Goal: Task Accomplishment & Management: Complete application form

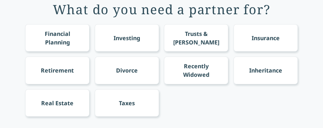
scroll to position [56, 0]
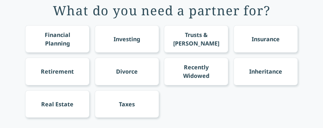
click at [44, 42] on div "Financial Planning" at bounding box center [57, 38] width 51 height 17
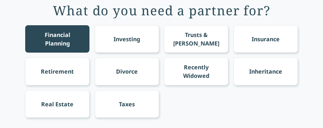
click at [122, 36] on div "Investing" at bounding box center [126, 39] width 27 height 9
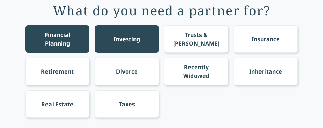
click at [287, 42] on div "Insurance" at bounding box center [265, 38] width 64 height 27
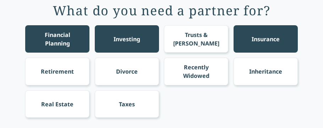
click at [118, 99] on div "Taxes" at bounding box center [127, 103] width 64 height 27
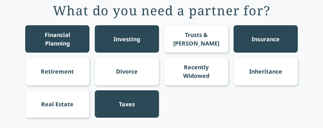
click at [146, 102] on div "Taxes" at bounding box center [127, 103] width 64 height 27
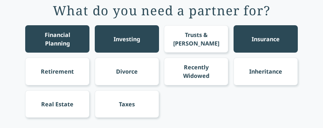
click at [213, 84] on div "Recently Widowed" at bounding box center [196, 70] width 64 height 27
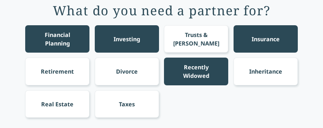
click at [213, 84] on div "Recently Widowed" at bounding box center [196, 70] width 64 height 27
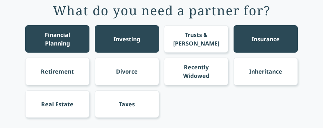
click at [213, 87] on div "Financial Planning Investing Trusts & [PERSON_NAME] Insurance Retirement Divorc…" at bounding box center [161, 71] width 272 height 92
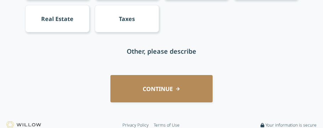
scroll to position [146, 0]
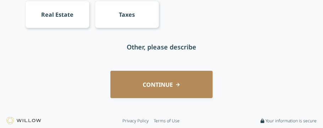
click at [202, 86] on button "CONTINUE" at bounding box center [161, 84] width 102 height 27
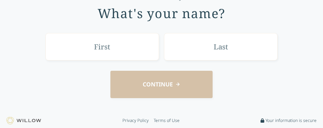
scroll to position [54, 0]
click at [136, 53] on input "text" at bounding box center [101, 46] width 113 height 27
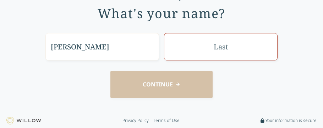
type input "[PERSON_NAME]"
click at [225, 57] on input "text" at bounding box center [220, 46] width 113 height 27
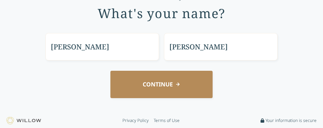
type input "[PERSON_NAME]"
click at [176, 90] on button "CONTINUE" at bounding box center [161, 84] width 102 height 27
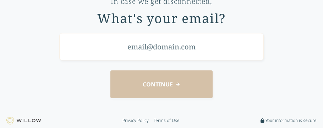
scroll to position [49, 0]
click at [153, 50] on input "email" at bounding box center [161, 46] width 204 height 27
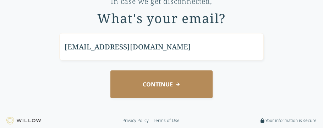
click at [157, 58] on input "[EMAIL_ADDRESS][DOMAIN_NAME]" at bounding box center [161, 46] width 204 height 27
type input "[EMAIL_ADDRESS][DOMAIN_NAME]"
click at [163, 83] on button "CONTINUE" at bounding box center [161, 83] width 102 height 27
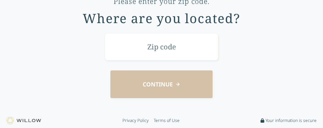
click at [159, 54] on input "text" at bounding box center [161, 46] width 113 height 27
type input "51503"
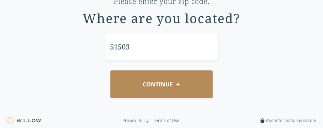
click at [163, 74] on button "CONTINUE" at bounding box center [161, 83] width 102 height 27
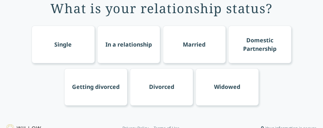
scroll to position [11, 0]
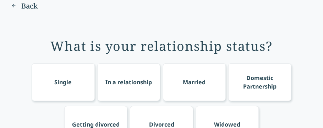
click at [86, 80] on div "Single" at bounding box center [63, 82] width 63 height 38
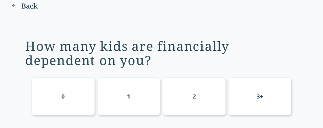
click at [86, 80] on div "0" at bounding box center [63, 96] width 63 height 38
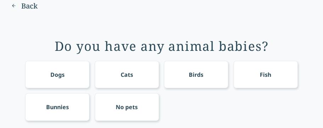
click at [86, 80] on div "Dogs" at bounding box center [57, 74] width 64 height 27
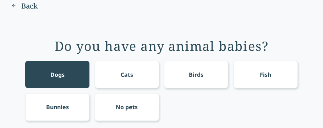
click at [79, 86] on div "Dogs" at bounding box center [57, 74] width 64 height 27
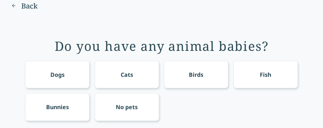
click at [125, 106] on div "No pets" at bounding box center [127, 106] width 22 height 9
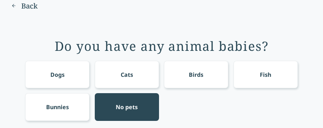
click at [125, 106] on div "No pets" at bounding box center [127, 106] width 22 height 9
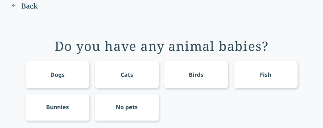
click at [125, 106] on div "No pets" at bounding box center [127, 106] width 22 height 9
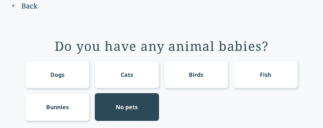
click at [125, 106] on div "No pets" at bounding box center [127, 106] width 22 height 9
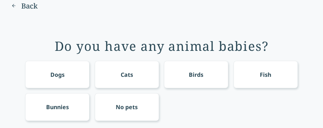
click at [125, 106] on div "No pets" at bounding box center [127, 106] width 22 height 9
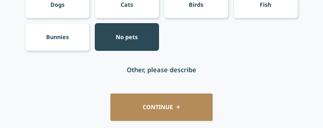
scroll to position [82, 0]
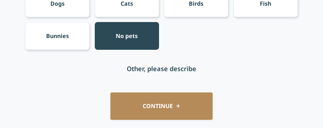
click at [130, 111] on button "CONTINUE" at bounding box center [161, 105] width 102 height 27
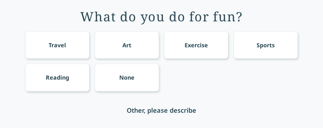
scroll to position [39, 0]
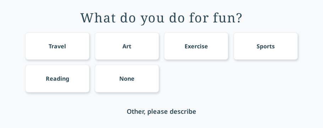
click at [263, 47] on div "Sports" at bounding box center [265, 46] width 18 height 9
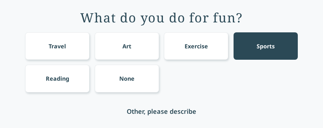
click at [119, 84] on div "None" at bounding box center [127, 78] width 64 height 27
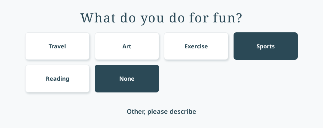
click at [231, 50] on div "Travel Art Exercise Sports Reading None" at bounding box center [161, 62] width 272 height 60
click at [181, 109] on div "Other, please describe" at bounding box center [161, 111] width 69 height 10
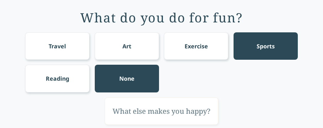
click at [145, 73] on div "None" at bounding box center [127, 78] width 64 height 27
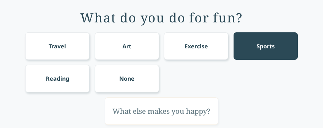
click at [145, 73] on div "None" at bounding box center [127, 78] width 64 height 27
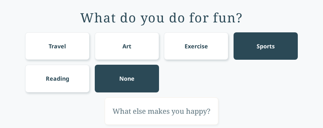
click at [145, 73] on div "None" at bounding box center [127, 78] width 64 height 27
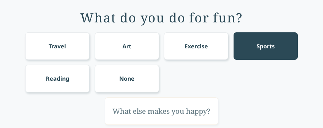
click at [257, 48] on div "Sports" at bounding box center [265, 46] width 18 height 9
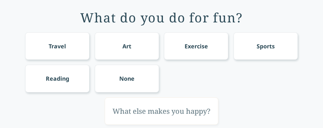
click at [128, 68] on div "None" at bounding box center [127, 78] width 64 height 27
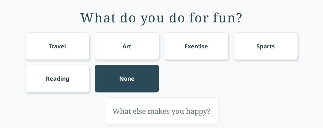
click at [134, 116] on input "text" at bounding box center [161, 110] width 113 height 27
click at [61, 111] on div at bounding box center [161, 110] width 272 height 27
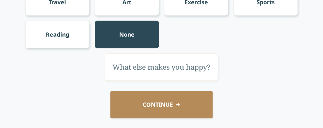
scroll to position [96, 0]
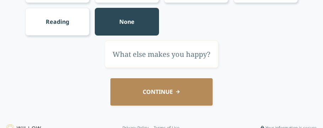
click at [121, 54] on input "text" at bounding box center [161, 53] width 113 height 27
click at [44, 57] on div "I enjoy being in special olympics sports." at bounding box center [161, 53] width 272 height 27
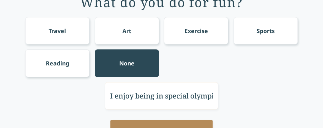
scroll to position [54, 0]
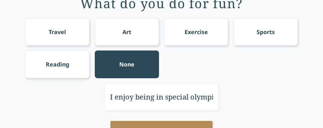
click at [108, 40] on div "Art" at bounding box center [127, 31] width 64 height 27
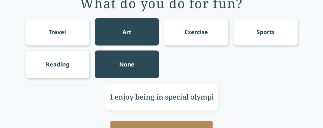
click at [262, 31] on div "Sports" at bounding box center [265, 32] width 18 height 9
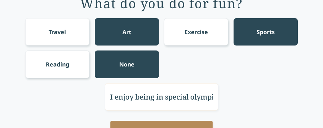
click at [52, 95] on div "I enjoy being in special olympics sports." at bounding box center [161, 96] width 272 height 27
click at [121, 58] on div "None" at bounding box center [127, 63] width 64 height 27
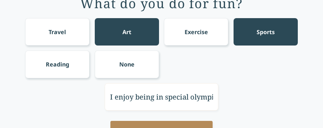
click at [16, 97] on div "What do you do for fun? Travel Art Exercise Sports Reading None I enjoy being i…" at bounding box center [161, 68] width 303 height 179
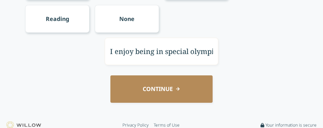
scroll to position [103, 0]
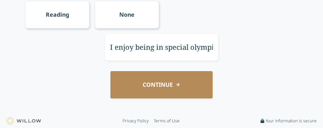
click at [16, 98] on div "CONTINUE" at bounding box center [161, 84] width 303 height 27
click at [112, 45] on input "I enjoy being in special olympics sports." at bounding box center [161, 46] width 113 height 27
type input "I enjoy being in special olympics sports. Whene I can get signed up in time for…"
click at [118, 79] on button "CONTINUE" at bounding box center [161, 84] width 102 height 27
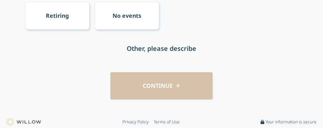
scroll to position [103, 0]
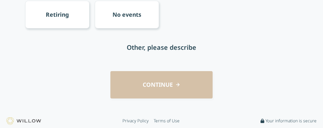
click at [117, 19] on div "No events" at bounding box center [127, 14] width 64 height 27
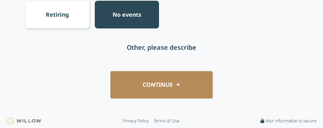
click at [137, 80] on button "CONTINUE" at bounding box center [161, 84] width 102 height 27
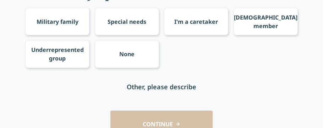
scroll to position [61, 0]
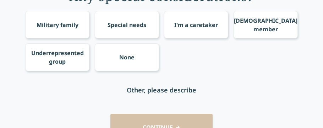
click at [137, 23] on div "Special needs" at bounding box center [126, 25] width 39 height 9
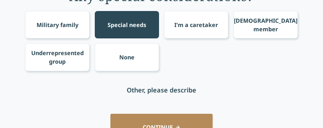
click at [132, 91] on div "Other, please describe" at bounding box center [161, 90] width 69 height 10
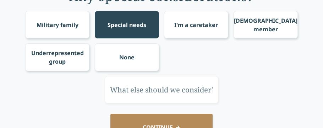
click at [131, 91] on input "text" at bounding box center [161, 89] width 113 height 27
type input "I have special needs myself."
click at [33, 90] on div "I have special needs myself." at bounding box center [161, 89] width 272 height 27
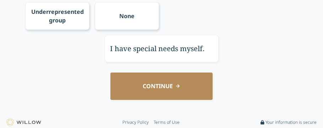
scroll to position [103, 0]
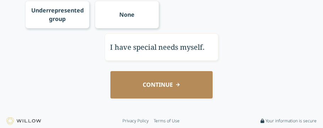
click at [98, 78] on div "CONTINUE" at bounding box center [161, 84] width 303 height 27
click at [158, 75] on button "CONTINUE" at bounding box center [161, 84] width 102 height 27
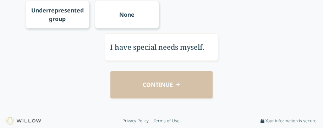
scroll to position [23, 0]
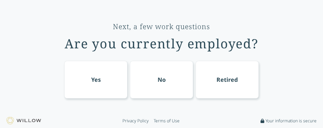
click at [158, 75] on div "No" at bounding box center [161, 79] width 8 height 9
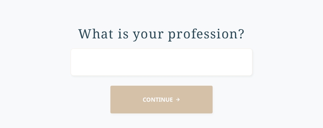
scroll to position [39, 0]
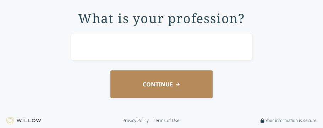
click at [158, 75] on button "CONTINUE" at bounding box center [161, 83] width 102 height 27
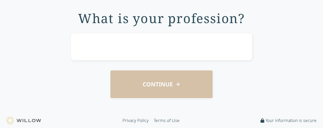
scroll to position [13, 0]
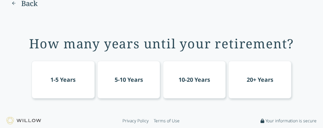
click at [250, 70] on div "20+ Years" at bounding box center [259, 80] width 63 height 38
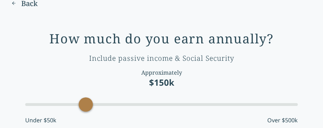
scroll to position [39, 0]
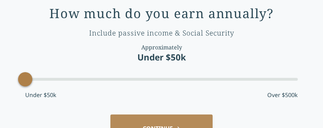
drag, startPoint x: 85, startPoint y: 79, endPoint x: 18, endPoint y: 89, distance: 67.7
click at [18, 89] on div "How much do you earn annually? Include passive income & Social Security Approxi…" at bounding box center [161, 73] width 303 height 158
click at [93, 95] on div "Under $50k Over $500k" at bounding box center [161, 94] width 272 height 9
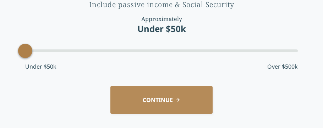
scroll to position [81, 0]
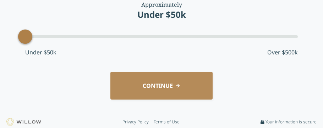
click at [127, 83] on button "CONTINUE" at bounding box center [161, 85] width 102 height 27
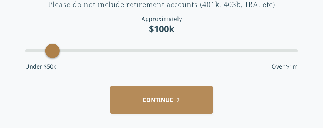
click at [175, 90] on button "CONTINUE" at bounding box center [161, 99] width 102 height 27
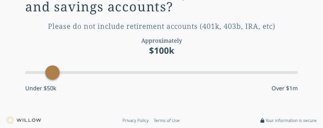
scroll to position [13, 0]
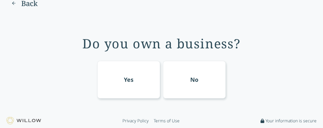
click at [184, 80] on div "No" at bounding box center [194, 80] width 63 height 38
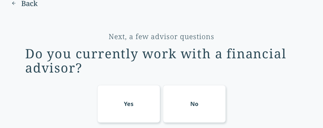
click at [193, 123] on div "Next, a few advisor questions Do you currently work with a financial advisor? Y…" at bounding box center [161, 75] width 303 height 113
click at [195, 109] on div "No" at bounding box center [194, 104] width 63 height 38
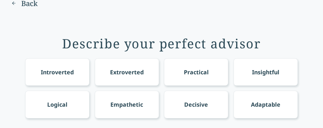
click at [195, 109] on div "Decisive" at bounding box center [196, 103] width 64 height 27
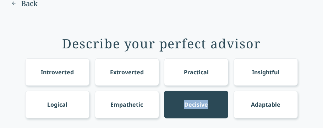
click at [195, 109] on div "Decisive" at bounding box center [196, 103] width 64 height 27
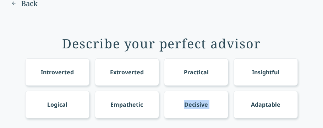
click at [195, 109] on div "Decisive" at bounding box center [196, 103] width 64 height 27
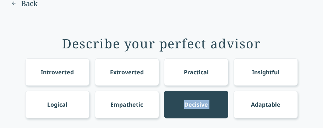
click at [195, 109] on div "Decisive" at bounding box center [196, 103] width 64 height 27
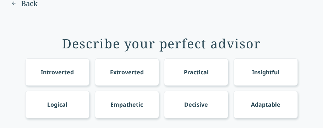
click at [195, 109] on div "Decisive" at bounding box center [196, 103] width 64 height 27
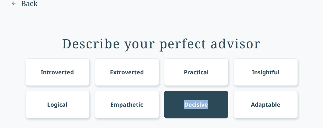
click at [195, 109] on div "Decisive" at bounding box center [196, 103] width 64 height 27
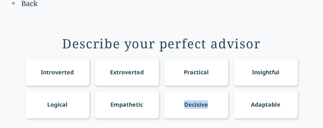
click at [195, 109] on div "Decisive" at bounding box center [196, 103] width 64 height 27
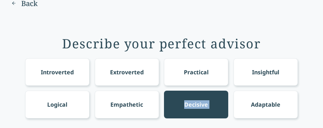
click at [195, 109] on div "Decisive" at bounding box center [196, 103] width 64 height 27
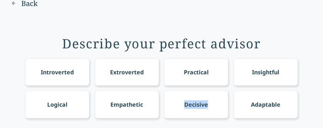
click at [195, 109] on div "Decisive" at bounding box center [196, 103] width 64 height 27
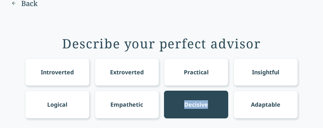
click at [195, 109] on div "Decisive" at bounding box center [196, 103] width 64 height 27
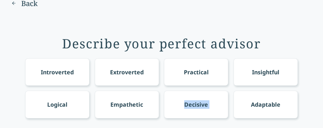
click at [195, 109] on div "Decisive" at bounding box center [196, 103] width 64 height 27
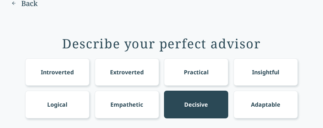
click at [195, 109] on div "Decisive" at bounding box center [196, 103] width 64 height 27
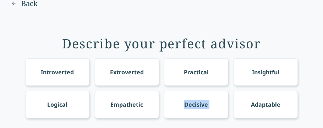
click at [195, 109] on div "Decisive" at bounding box center [196, 103] width 64 height 27
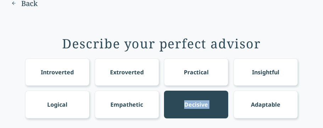
click at [195, 109] on div "Decisive" at bounding box center [196, 103] width 64 height 27
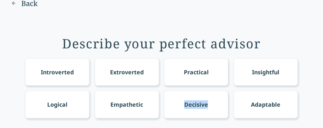
click at [195, 109] on div "Decisive" at bounding box center [196, 103] width 64 height 27
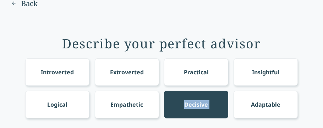
click at [195, 109] on div "Decisive" at bounding box center [196, 103] width 64 height 27
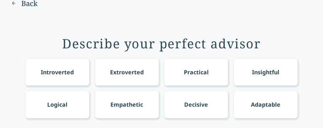
click at [114, 100] on div "Empathetic" at bounding box center [126, 104] width 33 height 9
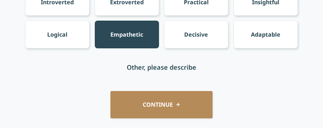
scroll to position [84, 0]
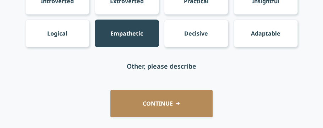
click at [138, 101] on button "CONTINUE" at bounding box center [161, 103] width 102 height 27
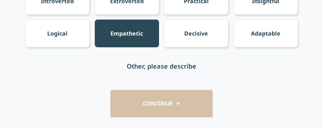
scroll to position [28, 0]
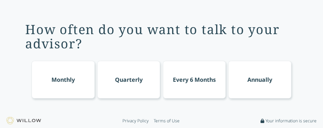
click at [138, 114] on footer "Privacy Policy Terms of Use Your information is secure" at bounding box center [161, 120] width 323 height 15
click at [95, 107] on div "How often do you want to talk to your advisor? Monthly Quarterly Every 6 Months…" at bounding box center [161, 56] width 303 height 103
click at [6, 126] on footer "Privacy Policy Terms of Use Your information is secure" at bounding box center [161, 120] width 323 height 15
click at [20, 118] on img at bounding box center [23, 120] width 35 height 7
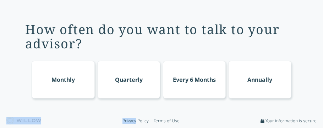
click at [110, 123] on footer "Privacy Policy Terms of Use Your information is secure" at bounding box center [161, 120] width 323 height 15
click at [120, 98] on div "How often do you want to talk to your advisor? Monthly Quarterly Every 6 Months…" at bounding box center [161, 56] width 303 height 103
click at [19, 119] on img at bounding box center [23, 120] width 35 height 7
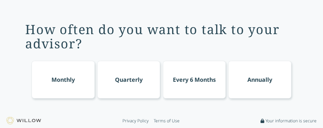
click at [28, 122] on img at bounding box center [23, 120] width 35 height 7
click at [28, 127] on footer "Privacy Policy Terms of Use Your information is secure" at bounding box center [161, 120] width 323 height 15
click at [62, 82] on div "Monthly" at bounding box center [62, 79] width 23 height 9
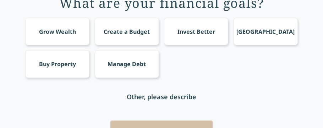
scroll to position [66, 0]
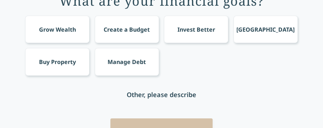
click at [43, 40] on div "Grow Wealth" at bounding box center [57, 29] width 64 height 27
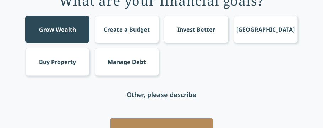
click at [43, 40] on div "Grow Wealth" at bounding box center [57, 29] width 64 height 27
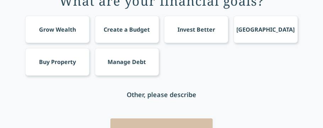
click at [43, 40] on div "Grow Wealth" at bounding box center [57, 29] width 64 height 27
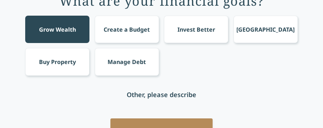
click at [113, 35] on div "Create a Budget" at bounding box center [127, 29] width 64 height 27
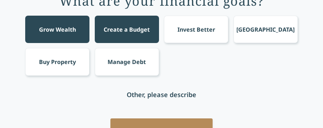
click at [204, 34] on div "Invest Better" at bounding box center [196, 29] width 64 height 27
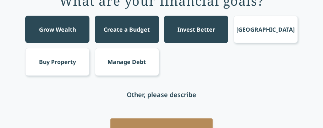
click at [242, 28] on div "Afford School" at bounding box center [265, 29] width 64 height 27
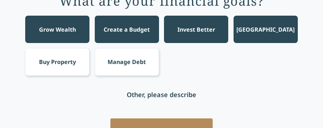
click at [92, 68] on div "Grow Wealth Create a Budget Invest Better Afford School Buy Property Manage Debt" at bounding box center [161, 46] width 272 height 60
click at [70, 61] on div "Buy Property" at bounding box center [57, 61] width 37 height 9
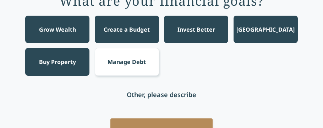
click at [70, 61] on div "Buy Property" at bounding box center [57, 61] width 37 height 9
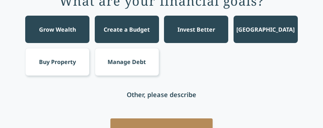
click at [108, 59] on div "Manage Debt" at bounding box center [126, 61] width 38 height 9
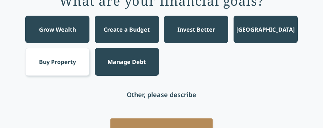
click at [108, 59] on div "Manage Debt" at bounding box center [126, 61] width 38 height 9
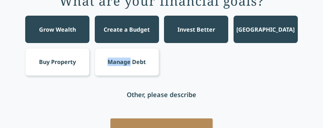
click at [108, 59] on div "Manage Debt" at bounding box center [126, 61] width 38 height 9
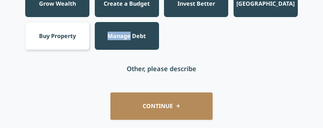
scroll to position [94, 0]
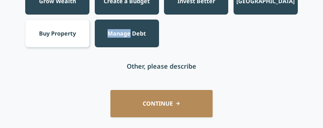
click at [119, 37] on div "Manage Debt" at bounding box center [126, 33] width 38 height 9
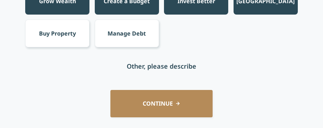
click at [139, 67] on div "Other, please describe" at bounding box center [161, 66] width 69 height 10
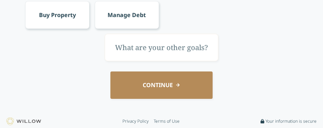
scroll to position [113, 0]
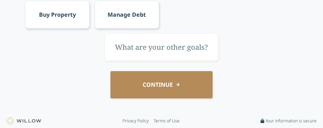
click at [132, 51] on input "text" at bounding box center [161, 46] width 113 height 27
type input "I'm wanting to build my credit because I don have any credit"
click at [130, 88] on button "CONTINUE" at bounding box center [161, 84] width 102 height 27
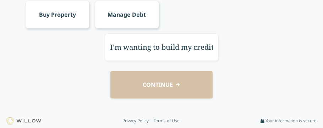
scroll to position [28, 0]
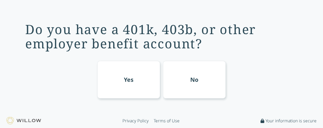
click at [193, 94] on div "No" at bounding box center [194, 80] width 63 height 38
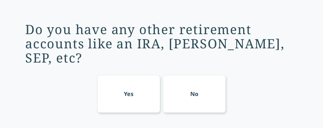
click at [206, 83] on div "No" at bounding box center [194, 94] width 63 height 38
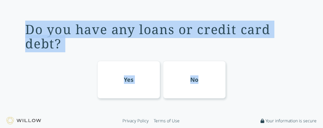
click at [206, 83] on div "No" at bounding box center [194, 80] width 63 height 38
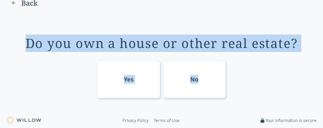
click at [33, 31] on div "Do you own a house or other real estate? Yes No" at bounding box center [161, 64] width 272 height 67
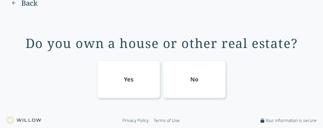
click at [181, 81] on div "No" at bounding box center [194, 79] width 63 height 38
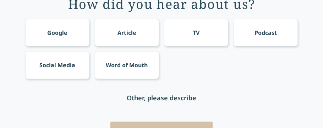
scroll to position [62, 0]
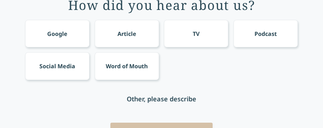
click at [58, 29] on div "Google" at bounding box center [57, 33] width 20 height 9
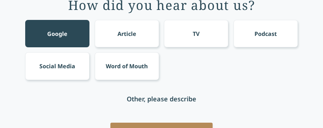
click at [57, 57] on div "Social Media" at bounding box center [57, 65] width 64 height 27
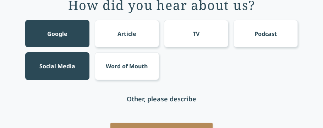
click at [250, 34] on div "Podcast" at bounding box center [265, 33] width 64 height 27
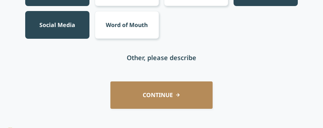
scroll to position [104, 0]
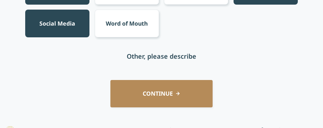
click at [150, 95] on button "CONTINUE" at bounding box center [161, 93] width 102 height 27
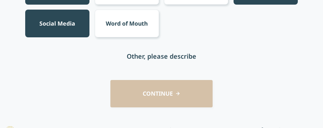
scroll to position [76, 0]
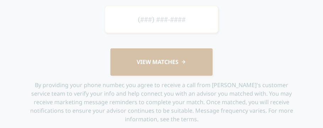
click at [78, 54] on div "VIEW MATCHES By providing your phone number, you agree to receive a call from W…" at bounding box center [161, 64] width 272 height 117
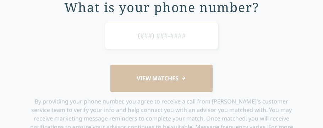
scroll to position [62, 0]
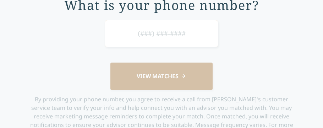
click at [152, 25] on input at bounding box center [161, 33] width 113 height 27
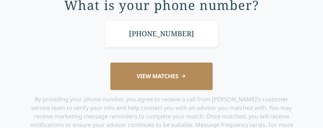
type input "(712) 321-7786"
click at [124, 66] on button "VIEW MATCHES" at bounding box center [161, 75] width 102 height 27
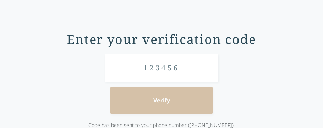
click at [162, 111] on form "Verify Code has been sent to your phone number (+1 7123217786)." at bounding box center [161, 97] width 181 height 87
drag, startPoint x: 162, startPoint y: 111, endPoint x: 160, endPoint y: 107, distance: 4.8
click at [160, 107] on form "Verify Code has been sent to your phone number (+1 7123217786)." at bounding box center [161, 97] width 181 height 87
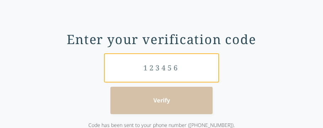
click at [140, 71] on input "text" at bounding box center [161, 67] width 113 height 27
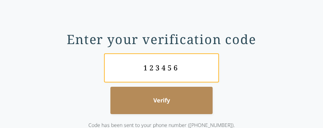
type input "123456"
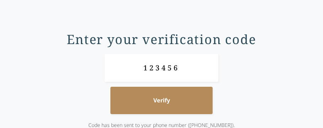
click at [150, 89] on button "Verify" at bounding box center [161, 99] width 102 height 27
click at [151, 91] on button "Verify" at bounding box center [161, 99] width 102 height 27
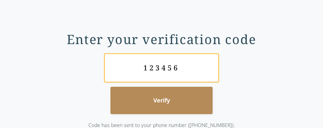
click at [181, 63] on input "123456" at bounding box center [161, 67] width 113 height 27
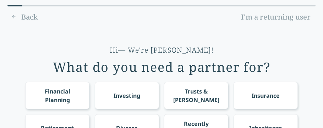
scroll to position [62, 0]
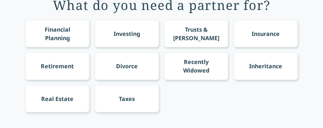
click at [42, 30] on div "Financial Planning" at bounding box center [57, 33] width 51 height 17
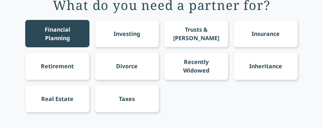
click at [126, 31] on div "Investing" at bounding box center [126, 33] width 27 height 9
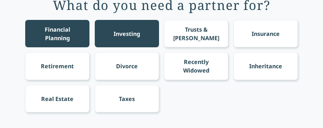
click at [126, 31] on div "Investing" at bounding box center [126, 33] width 27 height 9
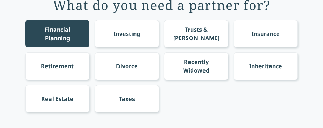
click at [126, 31] on div "Investing" at bounding box center [126, 33] width 27 height 9
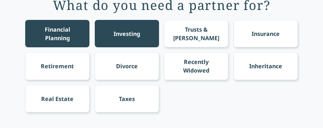
click at [297, 26] on div "Insurance" at bounding box center [265, 33] width 64 height 27
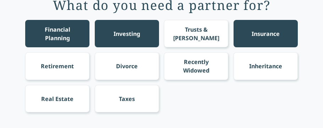
click at [50, 86] on div "Real Estate" at bounding box center [57, 98] width 64 height 27
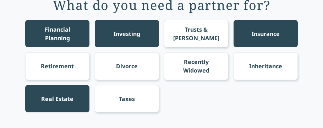
click at [109, 89] on div "Taxes" at bounding box center [127, 98] width 64 height 27
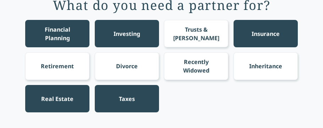
click at [109, 89] on div "Taxes" at bounding box center [127, 98] width 64 height 27
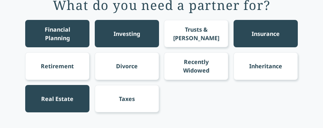
click at [204, 100] on div "Financial Planning Investing Trusts & Wills Insurance Retirement Divorce Recent…" at bounding box center [161, 66] width 272 height 92
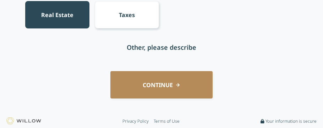
scroll to position [146, 0]
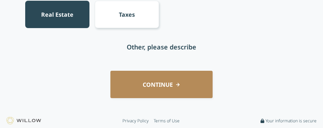
click at [153, 59] on div "Other, please describe" at bounding box center [161, 46] width 272 height 27
click at [150, 78] on button "CONTINUE" at bounding box center [161, 84] width 102 height 27
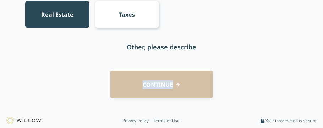
click at [150, 78] on div "CONTINUE" at bounding box center [161, 84] width 303 height 27
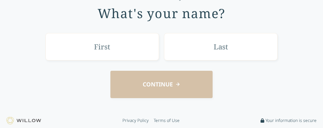
click at [133, 48] on input "text" at bounding box center [101, 46] width 113 height 27
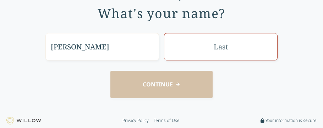
type input "Donnie"
click at [208, 47] on input "text" at bounding box center [220, 46] width 113 height 27
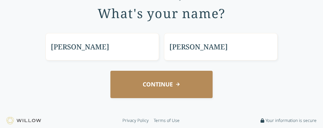
type input "McFadden"
click at [184, 79] on button "CONTINUE" at bounding box center [161, 84] width 102 height 27
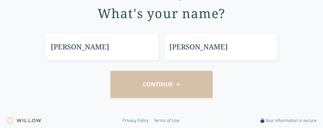
scroll to position [49, 0]
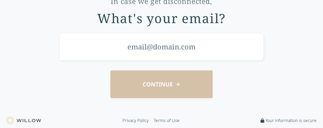
click at [151, 45] on input "email" at bounding box center [161, 46] width 204 height 27
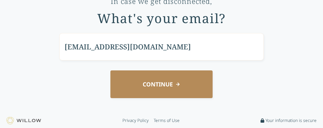
type input "d8114678@gmail.com"
click at [153, 69] on div "In case we get disconnected, What's your email? d8114678@gmail.com CONTINUE" at bounding box center [161, 46] width 303 height 124
click at [153, 84] on button "CONTINUE" at bounding box center [161, 83] width 102 height 27
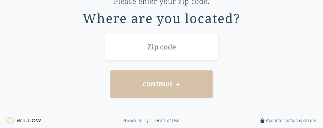
click at [146, 51] on input "text" at bounding box center [161, 46] width 113 height 27
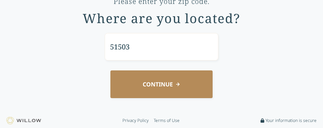
type input "51503"
click at [142, 92] on button "CONTINUE" at bounding box center [161, 83] width 102 height 27
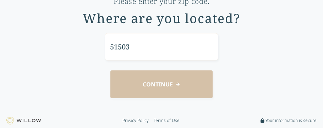
scroll to position [11, 0]
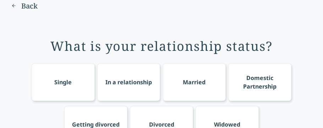
click at [54, 86] on div "Single" at bounding box center [63, 82] width 63 height 38
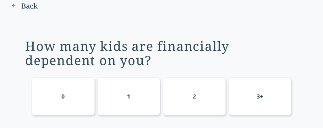
click at [54, 86] on div "0" at bounding box center [63, 96] width 63 height 38
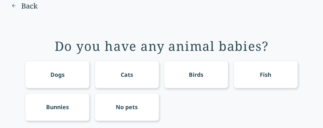
click at [121, 101] on div "No pets" at bounding box center [127, 106] width 64 height 27
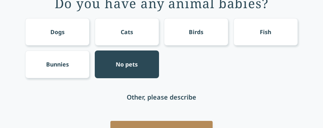
scroll to position [68, 0]
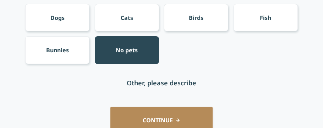
click at [138, 117] on button "CONTINUE" at bounding box center [161, 119] width 102 height 27
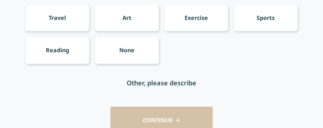
click at [134, 102] on div "What do you do for fun? Travel Art Exercise Sports Reading None Other, please d…" at bounding box center [161, 54] width 303 height 179
click at [124, 86] on div "Other, please describe" at bounding box center [161, 82] width 272 height 27
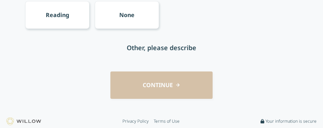
scroll to position [103, 0]
click at [141, 50] on div "Other, please describe" at bounding box center [161, 47] width 69 height 10
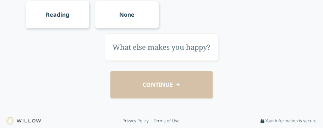
click at [141, 50] on input "text" at bounding box center [161, 46] width 113 height 27
click at [131, 56] on input "text" at bounding box center [161, 46] width 113 height 27
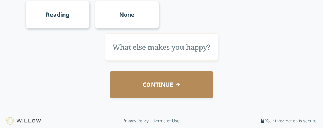
click at [106, 71] on div "CONTINUE" at bounding box center [161, 84] width 303 height 27
click at [87, 12] on div "Reading" at bounding box center [57, 14] width 64 height 27
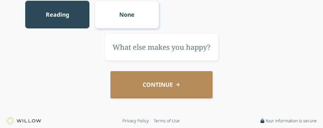
click at [84, 38] on div at bounding box center [161, 46] width 272 height 27
click at [54, 21] on div "Reading" at bounding box center [57, 14] width 64 height 27
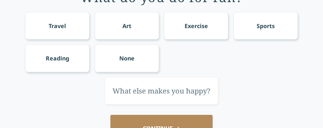
scroll to position [61, 0]
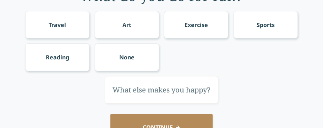
click at [259, 24] on div "Sports" at bounding box center [265, 25] width 18 height 9
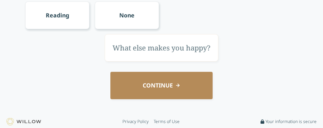
scroll to position [103, 0]
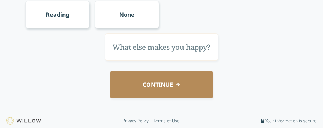
click at [158, 51] on input "text" at bounding box center [161, 46] width 113 height 27
type input "It makes happy whene I am able to do special Olympics sports"
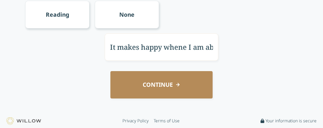
click at [87, 52] on div "It makes happy whene I am able to do special Olympics sports" at bounding box center [161, 46] width 272 height 27
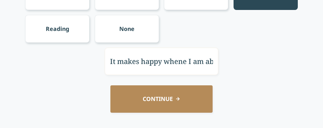
scroll to position [103, 0]
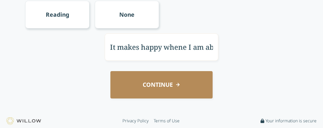
click at [122, 85] on button "CONTINUE" at bounding box center [161, 84] width 102 height 27
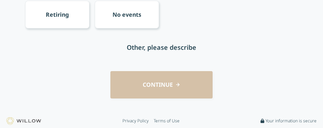
click at [122, 85] on div "CONTINUE" at bounding box center [161, 84] width 303 height 27
click at [120, 15] on div "No events" at bounding box center [126, 14] width 29 height 9
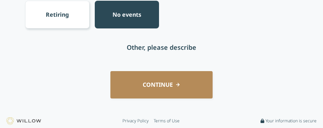
click at [140, 99] on div "Do you have any events coming up? Traveling Getting married Having a child Heal…" at bounding box center [161, 18] width 303 height 179
click at [148, 83] on button "CONTINUE" at bounding box center [161, 84] width 102 height 27
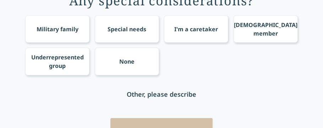
scroll to position [46, 0]
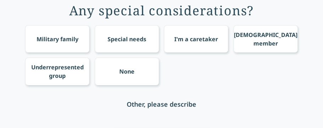
click at [144, 39] on div "Special needs" at bounding box center [126, 39] width 39 height 9
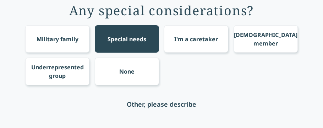
click at [133, 72] on div "None" at bounding box center [126, 71] width 15 height 9
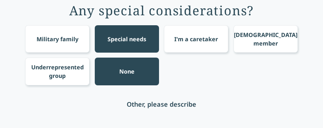
click at [133, 72] on div "None" at bounding box center [126, 71] width 15 height 9
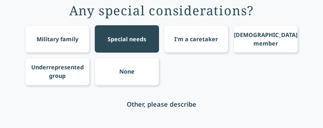
click at [133, 72] on div "None" at bounding box center [126, 71] width 15 height 9
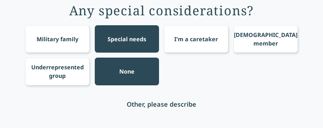
click at [133, 72] on div "None" at bounding box center [126, 71] width 15 height 9
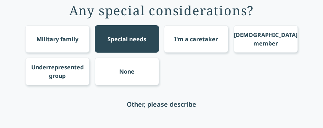
click at [125, 98] on div "Other, please describe" at bounding box center [161, 103] width 272 height 27
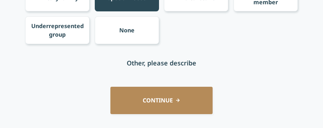
scroll to position [89, 0]
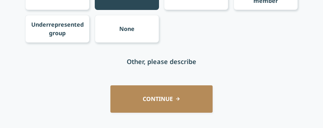
click at [140, 67] on div "Other, please describe" at bounding box center [161, 60] width 272 height 27
click at [142, 61] on div "Other, please describe" at bounding box center [161, 61] width 69 height 10
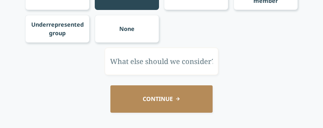
scroll to position [103, 0]
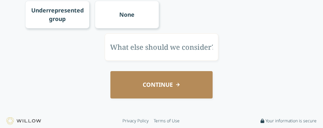
click at [145, 53] on input "text" at bounding box center [161, 46] width 113 height 27
type input "I'm a special needs person"
click at [162, 115] on footer "Privacy Policy Terms of Use Your information is secure" at bounding box center [161, 120] width 323 height 15
click at [155, 89] on button "CONTINUE" at bounding box center [161, 84] width 102 height 27
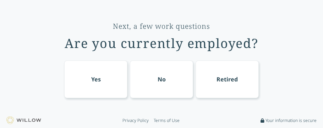
scroll to position [23, 0]
click at [155, 89] on div "No" at bounding box center [161, 80] width 63 height 38
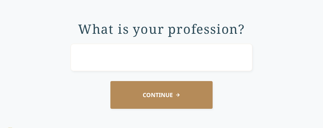
scroll to position [39, 0]
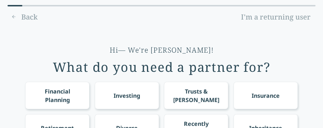
scroll to position [39, 0]
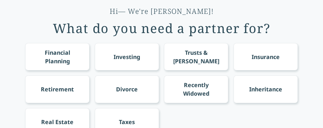
click at [39, 43] on div "Financial Planning" at bounding box center [57, 56] width 64 height 27
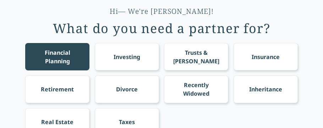
click at [129, 53] on div "Investing" at bounding box center [126, 56] width 27 height 9
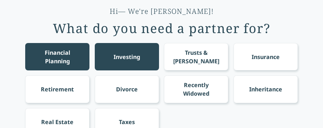
click at [290, 45] on div "Insurance" at bounding box center [265, 56] width 64 height 27
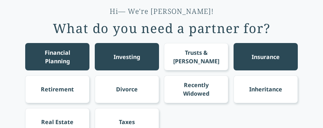
click at [209, 82] on div "Recently Widowed" at bounding box center [195, 88] width 51 height 17
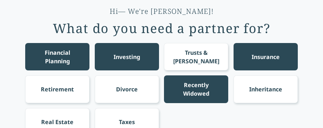
click at [209, 82] on div "Recently Widowed" at bounding box center [195, 88] width 51 height 17
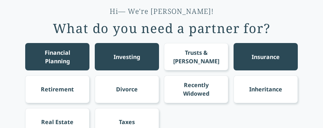
click at [209, 82] on div "Recently Widowed" at bounding box center [195, 88] width 51 height 17
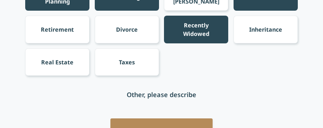
scroll to position [110, 0]
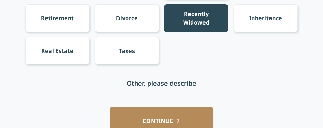
click at [75, 52] on div "Real Estate" at bounding box center [57, 50] width 64 height 27
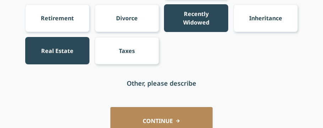
click at [113, 115] on button "CONTINUE" at bounding box center [161, 120] width 102 height 27
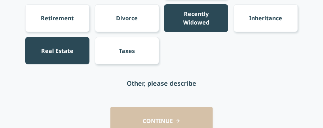
scroll to position [54, 0]
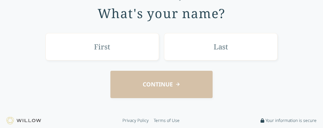
click at [96, 52] on input "text" at bounding box center [101, 46] width 113 height 27
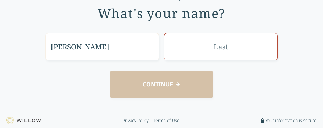
click at [124, 50] on input "Donnie" at bounding box center [101, 46] width 113 height 27
type input "Donnie"
click at [176, 38] on input "text" at bounding box center [220, 46] width 113 height 27
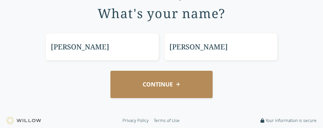
type input "McFadden"
click at [156, 100] on div "Tell us about you What's your name? Donnie McFadden CONTINUE" at bounding box center [161, 43] width 303 height 129
click at [152, 90] on button "CONTINUE" at bounding box center [161, 84] width 102 height 27
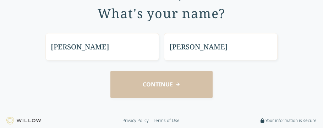
scroll to position [49, 0]
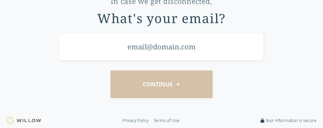
click at [133, 46] on input "email" at bounding box center [161, 46] width 204 height 27
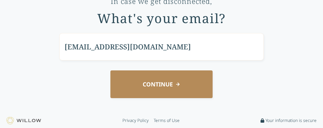
type input "d8114678@gmail.com"
click at [140, 85] on button "CONTINUE" at bounding box center [161, 83] width 102 height 27
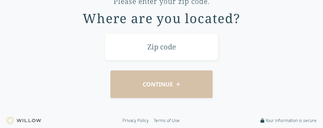
click at [87, 63] on div "Please enter your zip code. Where are you located? CONTINUE" at bounding box center [161, 46] width 303 height 124
click at [139, 50] on input "text" at bounding box center [161, 46] width 113 height 27
type input "51503"
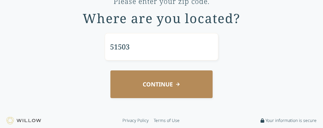
click at [152, 79] on button "CONTINUE" at bounding box center [161, 83] width 102 height 27
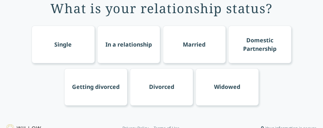
scroll to position [11, 0]
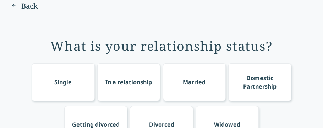
click at [65, 83] on div "Single" at bounding box center [62, 82] width 17 height 9
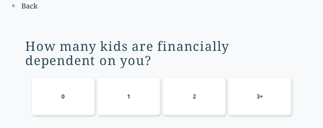
click at [65, 83] on div "0" at bounding box center [63, 96] width 63 height 38
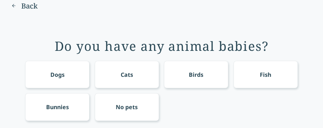
click at [125, 103] on div "No pets" at bounding box center [127, 106] width 22 height 9
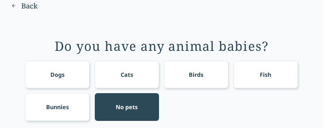
click at [125, 103] on div "No pets" at bounding box center [127, 106] width 22 height 9
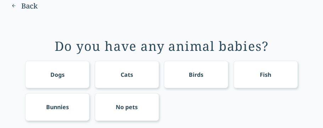
click at [125, 103] on div "No pets" at bounding box center [127, 106] width 22 height 9
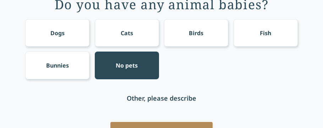
scroll to position [54, 0]
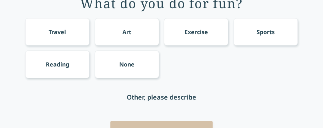
click at [254, 35] on div "Sports" at bounding box center [265, 31] width 64 height 27
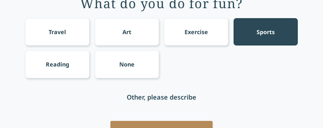
click at [127, 99] on div "Other, please describe" at bounding box center [161, 97] width 69 height 10
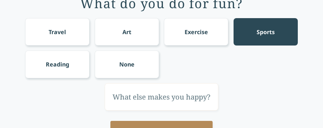
click at [127, 99] on input "text" at bounding box center [161, 96] width 113 height 27
type input "I try playing special Olympics sports whene I can get into them"
click at [59, 104] on div "I try playing special Olympics sports whene I can get into them" at bounding box center [161, 96] width 272 height 27
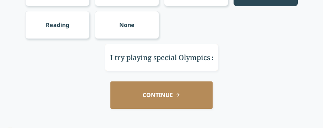
scroll to position [96, 0]
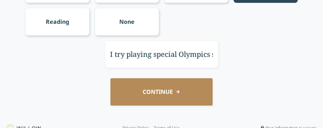
click at [151, 98] on button "CONTINUE" at bounding box center [161, 91] width 102 height 27
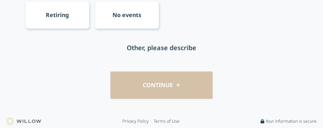
scroll to position [103, 0]
click at [144, 15] on div "No events" at bounding box center [127, 14] width 64 height 27
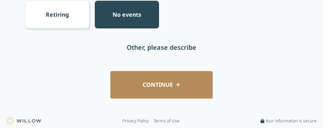
click at [151, 79] on button "CONTINUE" at bounding box center [161, 84] width 102 height 27
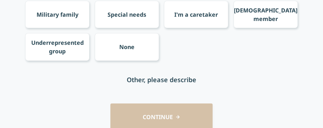
scroll to position [75, 0]
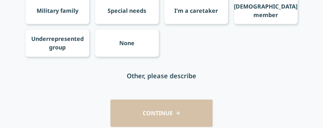
click at [120, 15] on div "Special needs" at bounding box center [127, 10] width 64 height 27
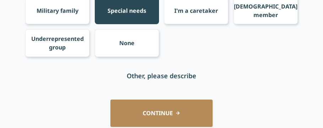
click at [140, 82] on div "Other, please describe" at bounding box center [161, 75] width 272 height 27
click at [139, 75] on div "Other, please describe" at bounding box center [161, 76] width 69 height 10
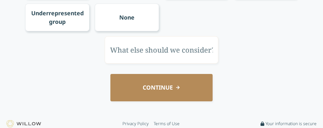
scroll to position [103, 0]
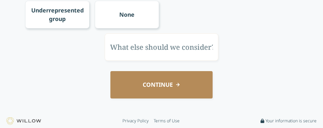
click at [138, 50] on input "text" at bounding box center [161, 46] width 113 height 27
type input "i"
type input "I have special needs myself"
click at [146, 99] on div "Any special considerations? Military family Special needs I'm a caretaker LGBTQ…" at bounding box center [161, 18] width 303 height 179
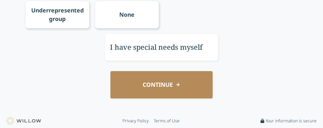
click at [147, 90] on button "CONTINUE" at bounding box center [161, 84] width 102 height 27
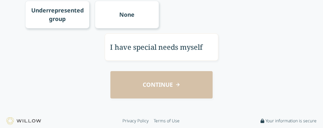
scroll to position [23, 0]
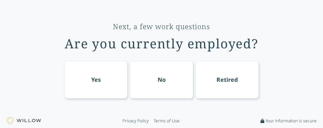
click at [156, 78] on div "No" at bounding box center [161, 80] width 63 height 38
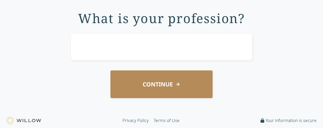
click at [146, 56] on input "text" at bounding box center [161, 46] width 181 height 27
type input "Don't have & never have had any careers or jobs that's one reason I need you"
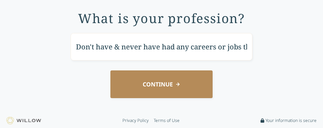
click at [150, 78] on button "CONTINUE" at bounding box center [161, 83] width 102 height 27
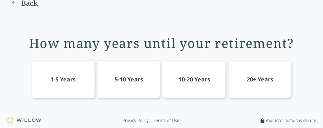
scroll to position [13, 0]
click at [189, 65] on div "10-20 Years" at bounding box center [194, 80] width 63 height 38
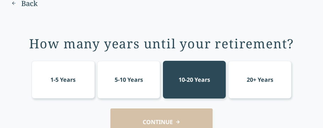
scroll to position [39, 0]
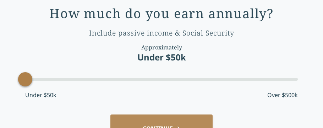
drag, startPoint x: 84, startPoint y: 77, endPoint x: 4, endPoint y: 84, distance: 80.1
click at [4, 84] on div "Questionaire progress Back How much do you earn annually? Include passive incom…" at bounding box center [161, 25] width 323 height 128
click at [132, 123] on button "CONTINUE" at bounding box center [161, 127] width 102 height 27
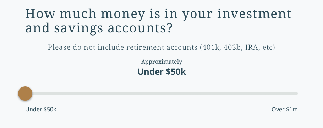
drag, startPoint x: 51, startPoint y: 96, endPoint x: 25, endPoint y: 100, distance: 26.5
click at [25, 100] on div "Accessibility label" at bounding box center [25, 93] width 14 height 14
click at [33, 101] on div "How much money is in your investment and savings accounts? Please do not includ…" at bounding box center [161, 62] width 272 height 112
click at [74, 105] on div "Under $50k Over $1m" at bounding box center [161, 109] width 272 height 9
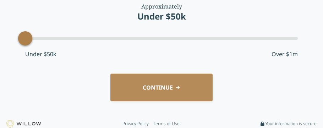
scroll to position [95, 0]
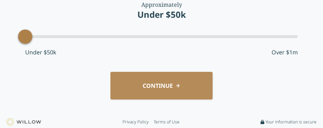
click at [120, 98] on button "CONTINUE" at bounding box center [161, 85] width 102 height 27
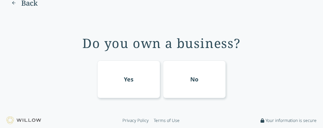
scroll to position [13, 0]
click at [194, 72] on div "No" at bounding box center [194, 80] width 63 height 38
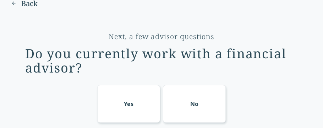
click at [197, 98] on div "No" at bounding box center [194, 104] width 63 height 38
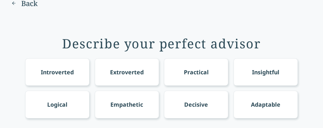
click at [144, 107] on div "Empathetic" at bounding box center [127, 103] width 64 height 27
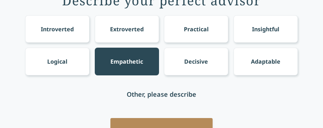
scroll to position [70, 0]
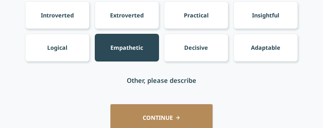
click at [131, 77] on div "Other, please describe" at bounding box center [161, 80] width 69 height 10
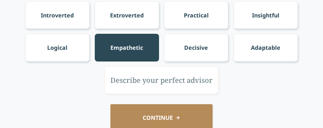
click at [131, 77] on input "text" at bounding box center [161, 79] width 113 height 27
click at [126, 82] on input "I want a financial advisor that is caring considerate and just always honest" at bounding box center [161, 79] width 113 height 27
type input "I want a financial advisor that is caring considerate and just always honest"
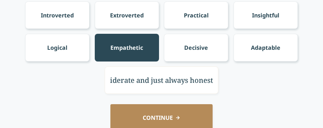
click at [101, 99] on div "Describe your perfect advisor Introverted Extroverted Practical Insightful Logi…" at bounding box center [161, 51] width 303 height 179
click at [136, 106] on button "CONTINUE" at bounding box center [161, 117] width 102 height 27
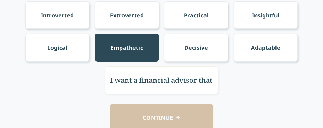
scroll to position [28, 0]
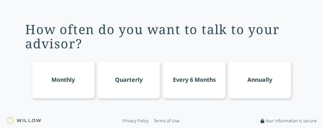
click at [66, 86] on div "Monthly" at bounding box center [63, 80] width 63 height 38
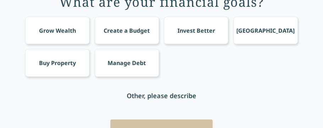
scroll to position [66, 0]
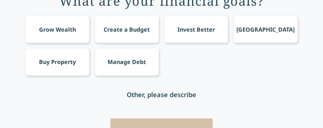
click at [51, 37] on div "Grow Wealth" at bounding box center [57, 29] width 64 height 27
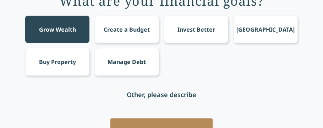
click at [51, 37] on div "Grow Wealth" at bounding box center [57, 29] width 64 height 27
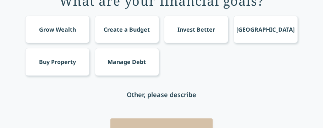
click at [50, 34] on div "Grow Wealth" at bounding box center [57, 29] width 64 height 27
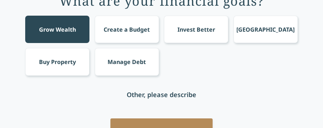
click at [125, 33] on div "Create a Budget" at bounding box center [127, 29] width 64 height 27
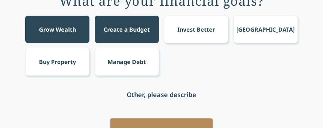
click at [125, 33] on div "Create a Budget" at bounding box center [127, 29] width 64 height 27
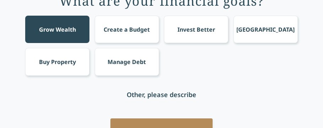
click at [196, 28] on div "Invest Better" at bounding box center [196, 29] width 38 height 9
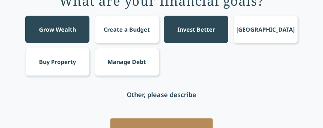
click at [251, 25] on div "Afford School" at bounding box center [265, 29] width 58 height 9
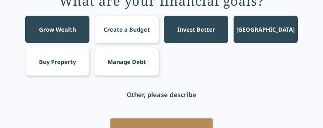
click at [46, 57] on div "Buy Property" at bounding box center [57, 61] width 37 height 9
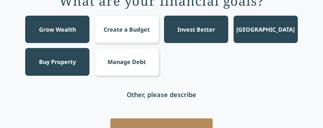
click at [56, 60] on div "Buy Property" at bounding box center [57, 61] width 37 height 9
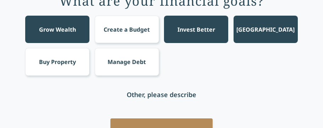
click at [77, 74] on div "Buy Property" at bounding box center [57, 61] width 64 height 27
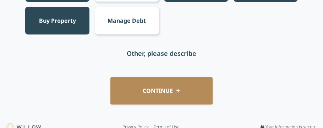
scroll to position [108, 0]
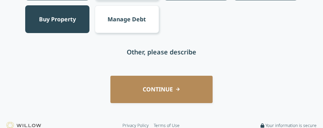
click at [143, 45] on div "Other, please describe" at bounding box center [161, 51] width 272 height 27
click at [142, 49] on div "Other, please describe" at bounding box center [161, 52] width 69 height 10
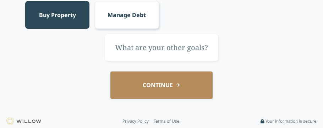
scroll to position [113, 0]
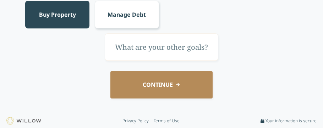
click at [143, 41] on input "text" at bounding box center [161, 46] width 113 height 27
type input "i"
type input "I would like to build my credit because I don't have any at all"
click at [137, 79] on button "CONTINUE" at bounding box center [161, 84] width 102 height 27
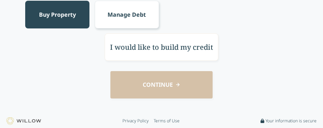
scroll to position [28, 0]
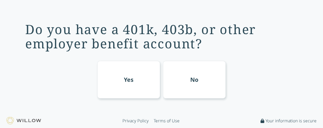
click at [204, 84] on div "No" at bounding box center [194, 80] width 63 height 38
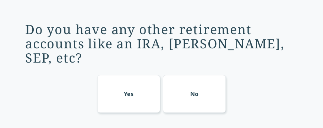
click at [204, 84] on div "No" at bounding box center [194, 94] width 63 height 38
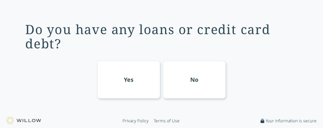
click at [204, 84] on div "No" at bounding box center [194, 80] width 63 height 38
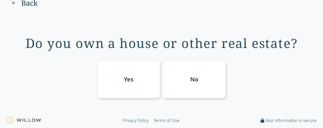
click at [204, 84] on div "No" at bounding box center [194, 79] width 63 height 38
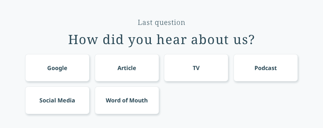
scroll to position [76, 0]
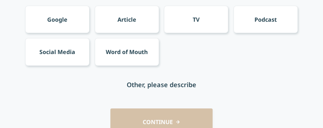
click at [52, 13] on div "Google" at bounding box center [57, 19] width 64 height 27
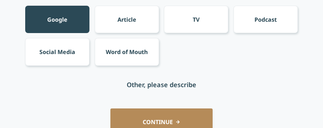
click at [59, 62] on div "Social Media" at bounding box center [57, 51] width 64 height 27
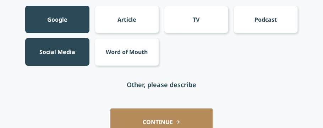
click at [121, 15] on div "Article" at bounding box center [126, 19] width 19 height 9
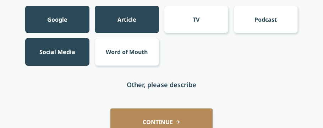
click at [121, 15] on div "Article" at bounding box center [126, 19] width 19 height 9
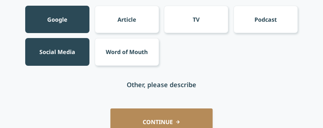
click at [144, 11] on div "Article" at bounding box center [127, 19] width 64 height 27
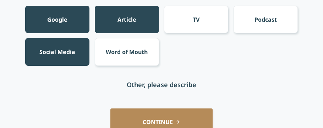
click at [267, 18] on div "Podcast" at bounding box center [265, 19] width 22 height 9
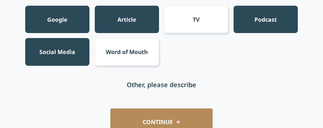
click at [211, 24] on div "TV" at bounding box center [196, 19] width 64 height 27
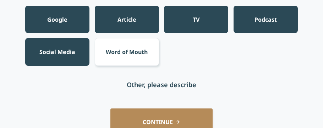
click at [211, 24] on div "TV" at bounding box center [196, 19] width 64 height 27
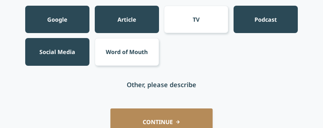
click at [192, 68] on div "Last question How did you hear about us? Google Article TV Podcast Social Media…" at bounding box center [161, 33] width 272 height 129
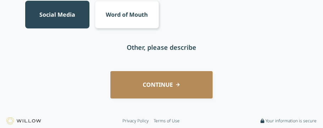
scroll to position [113, 0]
click at [182, 74] on button "CONTINUE" at bounding box center [161, 84] width 102 height 27
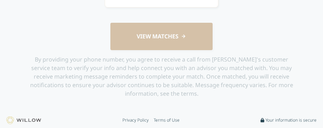
scroll to position [76, 0]
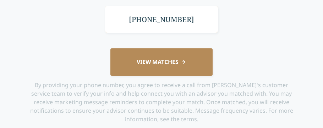
type input "(712) 321-7786"
click at [168, 71] on button "VIEW MATCHES" at bounding box center [161, 61] width 102 height 27
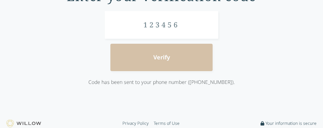
scroll to position [46, 0]
